Goal: Information Seeking & Learning: Find specific fact

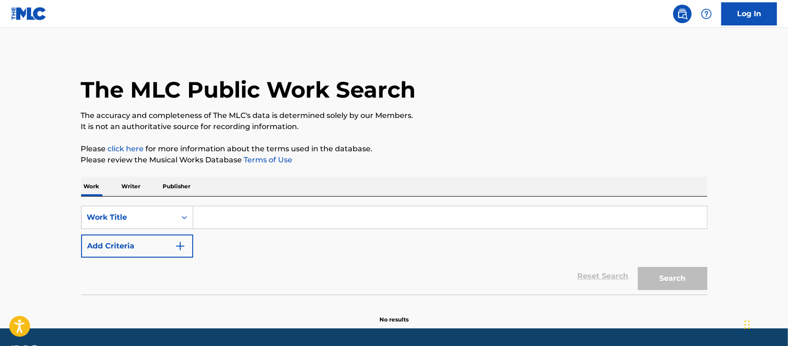
click at [232, 219] on input "Search Form" at bounding box center [450, 218] width 514 height 22
click at [261, 216] on input "Search Form" at bounding box center [450, 218] width 514 height 22
paste input "Let's Go"
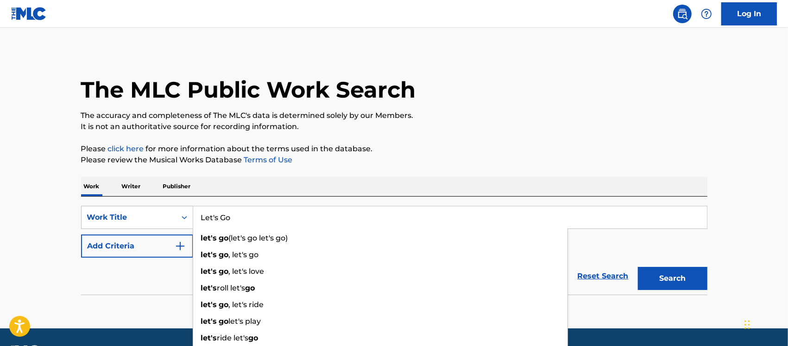
type input "Let's Go"
click at [125, 245] on button "Add Criteria" at bounding box center [137, 246] width 112 height 23
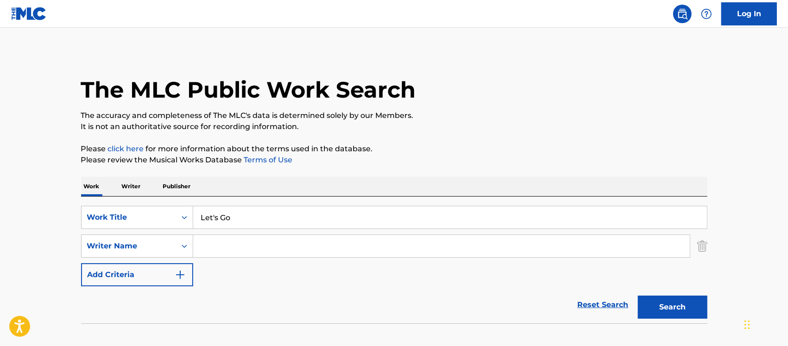
click at [220, 249] on input "Search Form" at bounding box center [441, 246] width 496 height 22
paste input "[PERSON_NAME]"
drag, startPoint x: 651, startPoint y: 301, endPoint x: 512, endPoint y: 276, distance: 140.7
click at [652, 301] on button "Search" at bounding box center [672, 307] width 69 height 23
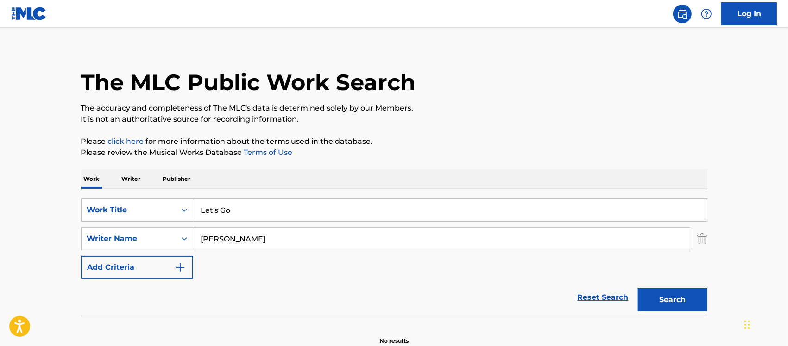
scroll to position [56, 0]
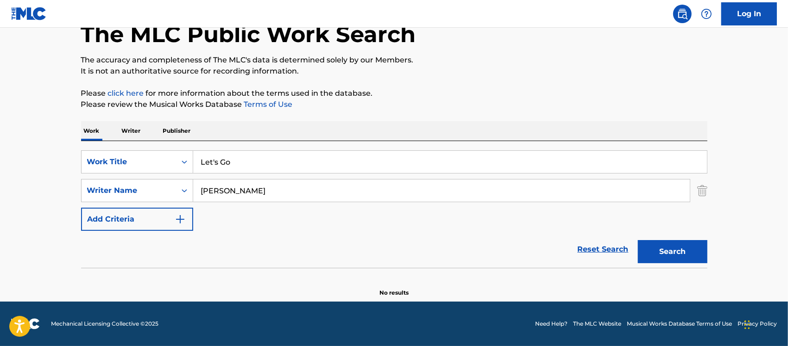
click at [649, 253] on button "Search" at bounding box center [672, 251] width 69 height 23
click at [128, 175] on div "SearchWithCriteria8143f16f-db3b-4b3e-927b-34d13d858a36 Work Title Let's Go Sear…" at bounding box center [394, 190] width 626 height 81
paste input "[DEMOGRAPHIC_DATA]"
drag, startPoint x: 668, startPoint y: 256, endPoint x: 661, endPoint y: 253, distance: 7.2
click at [667, 255] on button "Search" at bounding box center [672, 251] width 69 height 23
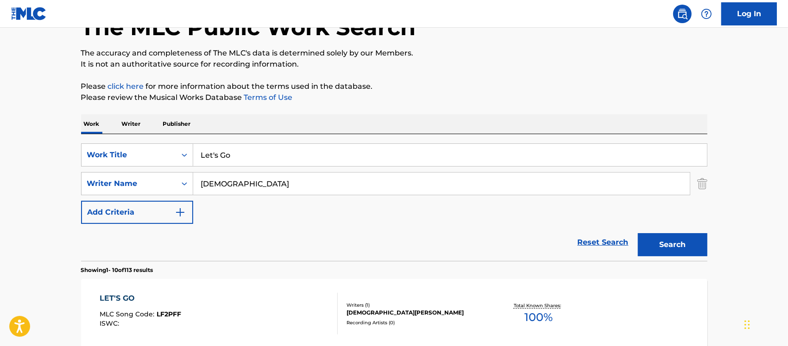
scroll to position [0, 0]
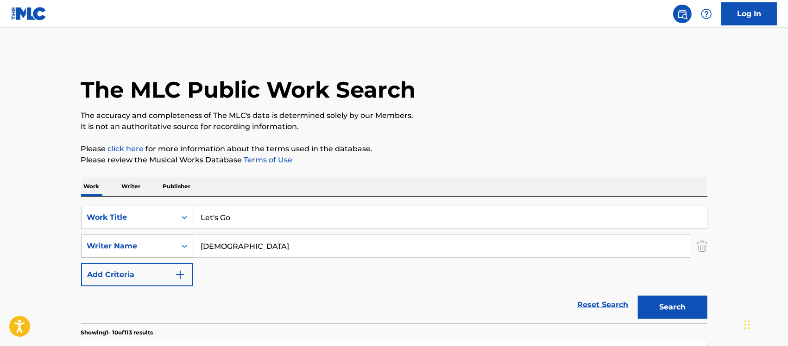
drag, startPoint x: 262, startPoint y: 244, endPoint x: 176, endPoint y: 244, distance: 85.2
click at [176, 244] on div "SearchWithCriteria562b7f52-2457-48c3-bea5-1f13896d15dc Writer Name [PERSON_NAME]" at bounding box center [394, 246] width 626 height 23
paste input "[PERSON_NAME]"
type input "[PERSON_NAME]"
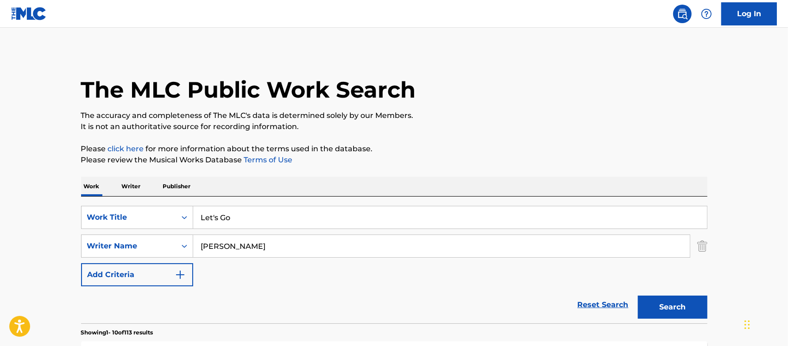
click at [669, 306] on button "Search" at bounding box center [672, 307] width 69 height 23
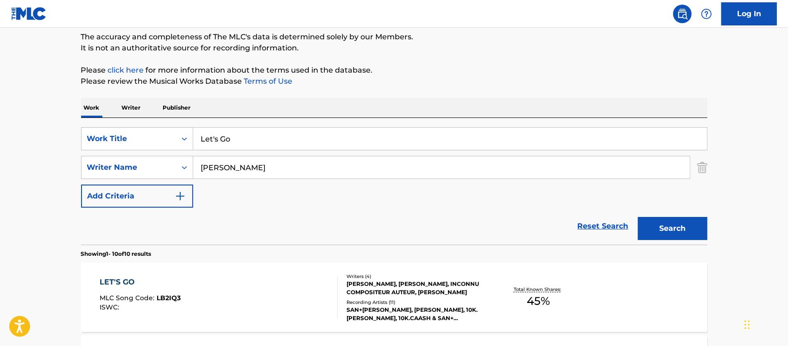
scroll to position [85, 0]
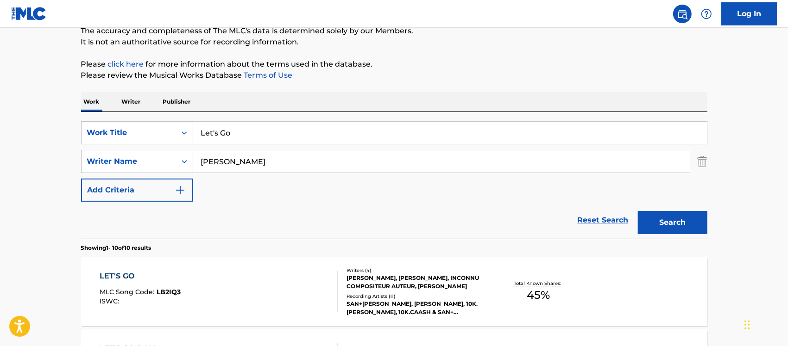
click at [249, 286] on div "LET'S GO MLC Song Code : LB2IQ3 ISWC :" at bounding box center [219, 292] width 238 height 42
